Goal: Navigation & Orientation: Understand site structure

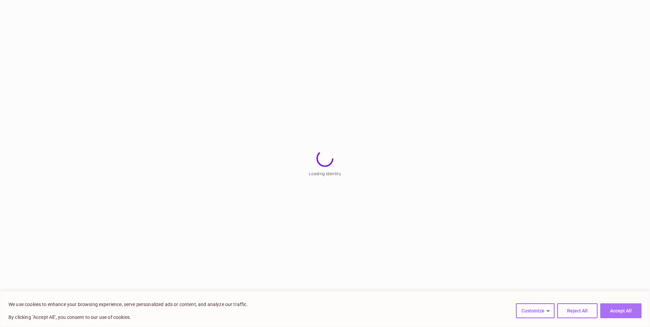
click at [629, 310] on button "Accept All" at bounding box center [620, 311] width 41 height 15
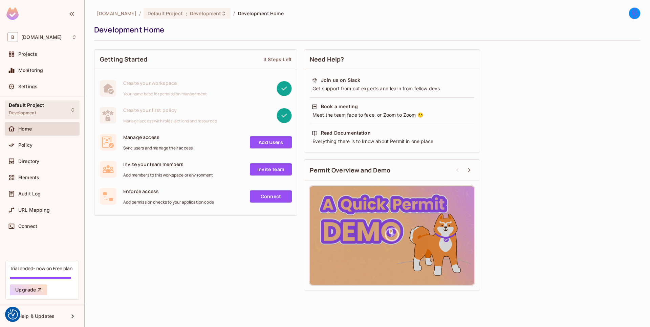
click at [68, 110] on div "Default Project Development" at bounding box center [42, 110] width 75 height 19
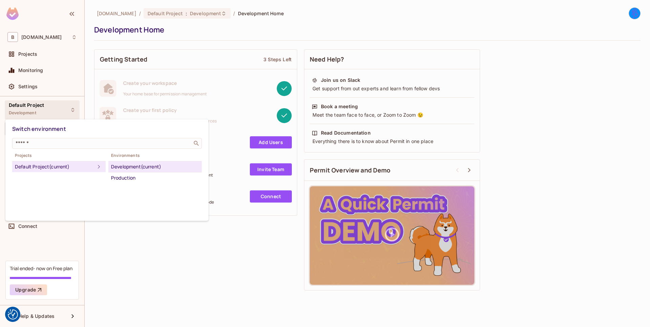
click at [68, 110] on div at bounding box center [325, 163] width 650 height 327
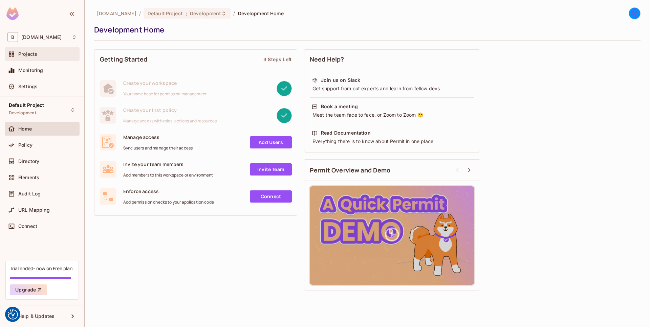
click at [45, 57] on div "Projects" at bounding box center [41, 54] width 69 height 8
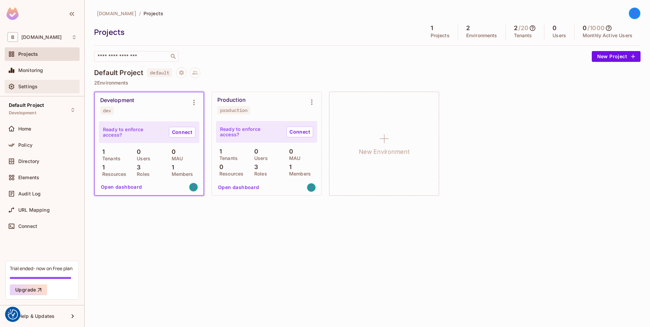
click at [38, 82] on div "Settings" at bounding box center [42, 87] width 75 height 14
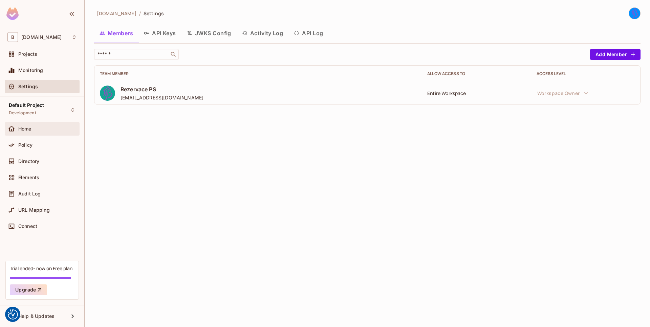
click at [44, 126] on div "Home" at bounding box center [41, 129] width 69 height 8
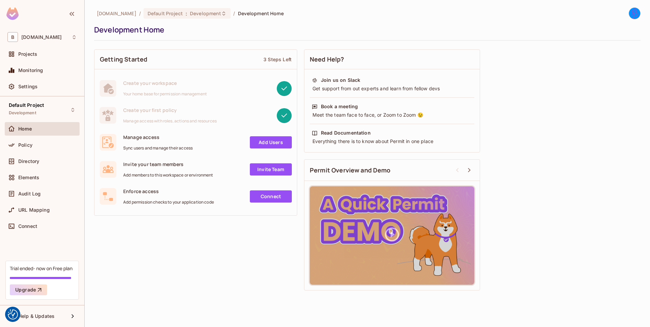
click at [108, 141] on rect at bounding box center [108, 142] width 17 height 17
click at [36, 143] on div "Policy" at bounding box center [47, 145] width 59 height 5
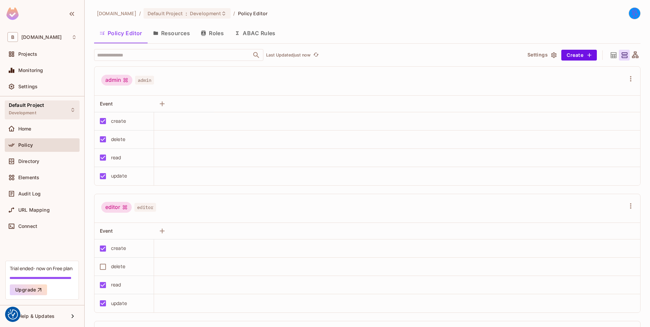
click at [68, 110] on div "Default Project Development" at bounding box center [42, 110] width 75 height 19
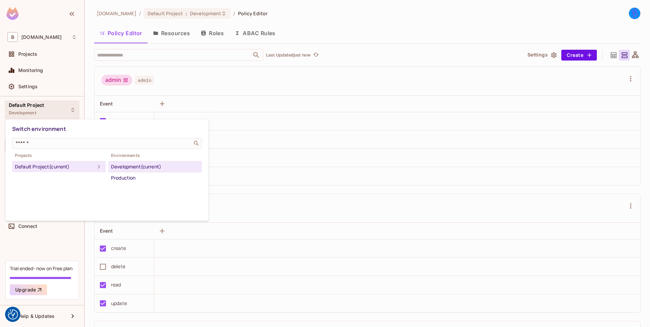
click at [68, 110] on div at bounding box center [325, 163] width 650 height 327
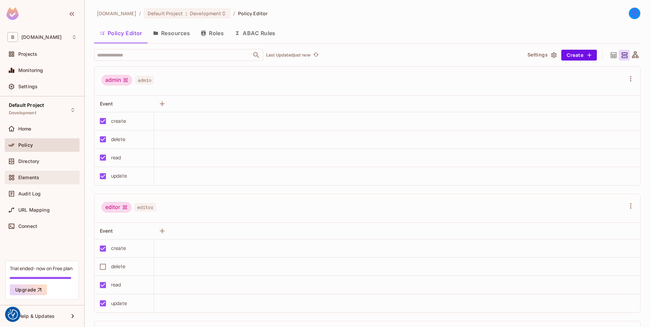
click at [48, 172] on div "Elements" at bounding box center [42, 178] width 75 height 14
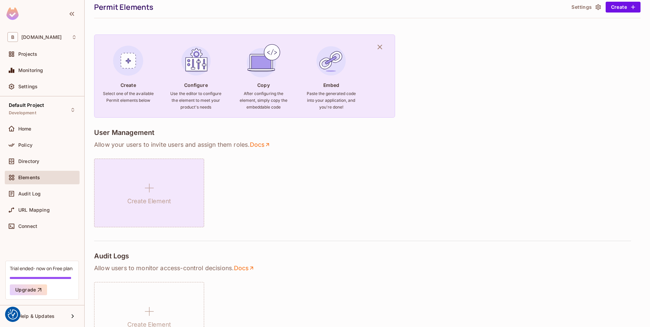
scroll to position [20, 0]
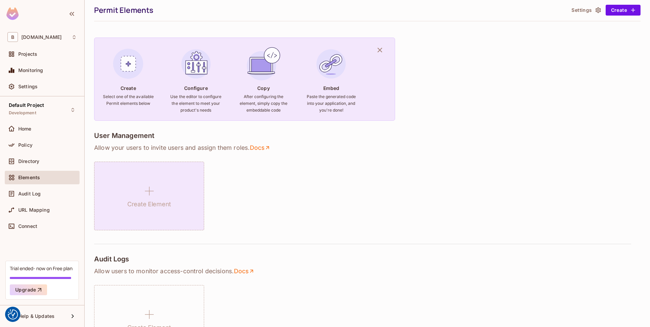
click at [166, 189] on div "Create Element" at bounding box center [149, 196] width 110 height 69
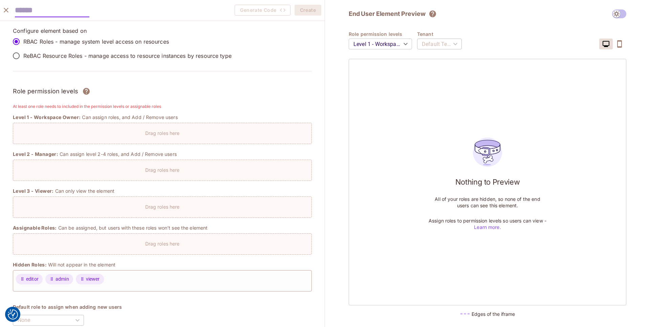
click at [386, 48] on body "We use cookies to enhance your browsing experience, serve personalized ads or c…" at bounding box center [325, 163] width 650 height 327
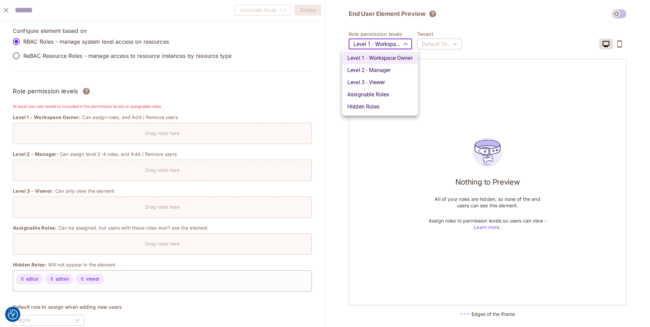
click at [379, 31] on div at bounding box center [325, 163] width 650 height 327
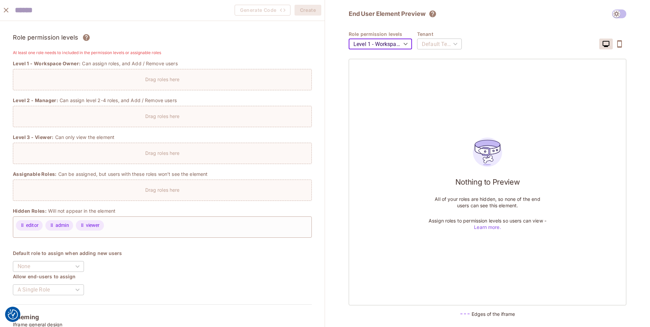
scroll to position [0, 0]
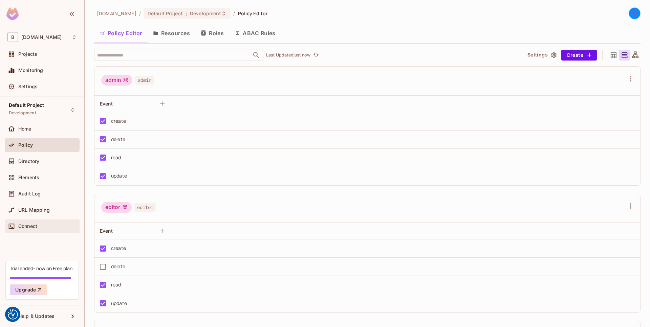
click at [40, 226] on div "Connect" at bounding box center [47, 226] width 59 height 5
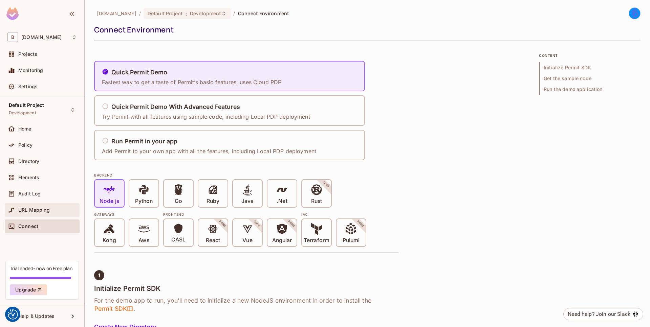
click at [49, 213] on span "URL Mapping" at bounding box center [33, 210] width 31 height 5
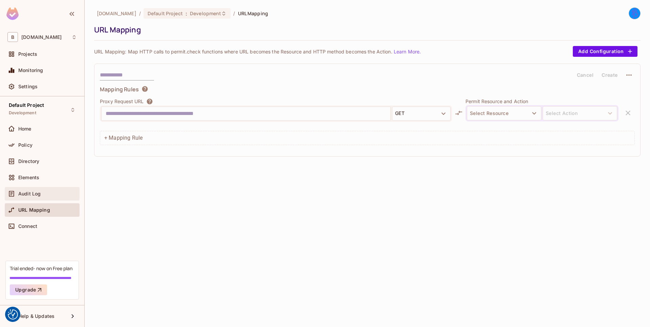
click at [50, 193] on div "Audit Log" at bounding box center [47, 193] width 59 height 5
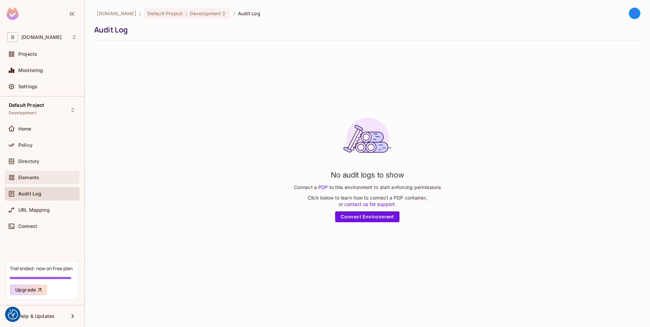
click at [33, 181] on div "Elements" at bounding box center [41, 178] width 69 height 8
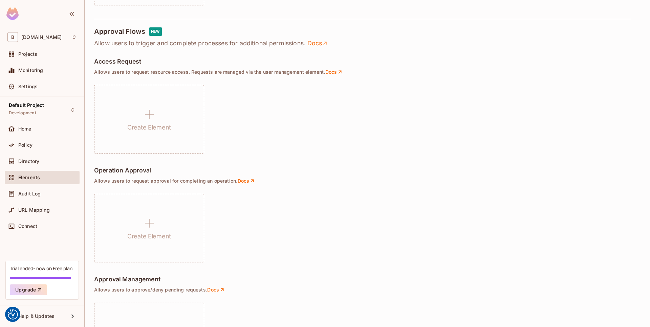
scroll to position [427, 0]
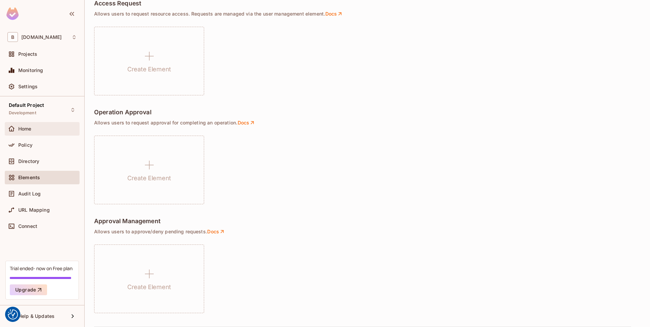
click at [29, 124] on div "Home" at bounding box center [42, 129] width 75 height 14
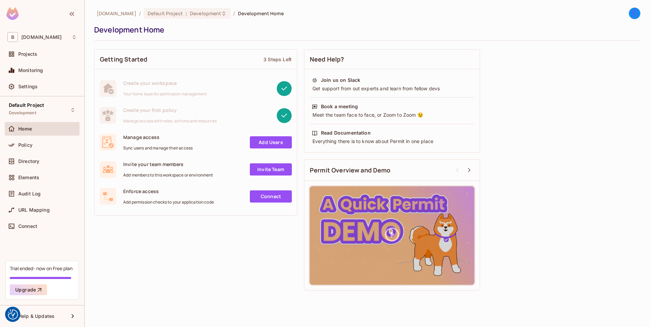
click at [257, 140] on link "Add Users" at bounding box center [271, 142] width 42 height 12
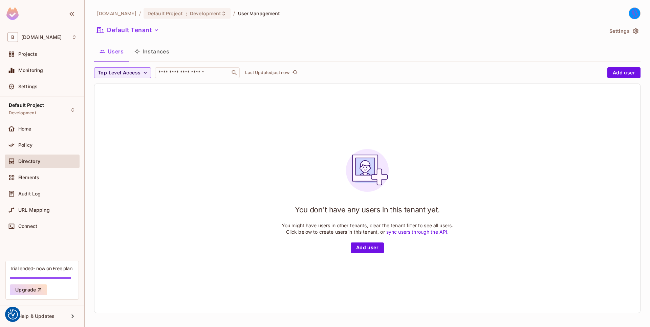
click at [151, 52] on button "Instances" at bounding box center [152, 51] width 46 height 17
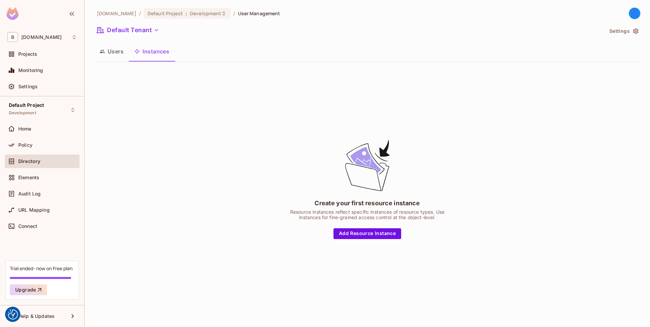
click at [126, 53] on button "Users" at bounding box center [111, 51] width 35 height 17
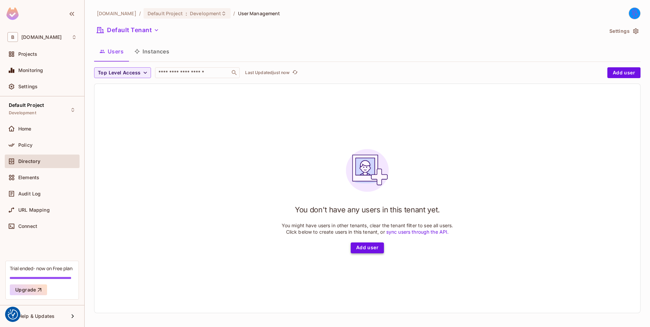
scroll to position [1, 0]
click at [421, 233] on link "sync users through the API." at bounding box center [417, 231] width 63 height 6
